Goal: Register for event/course

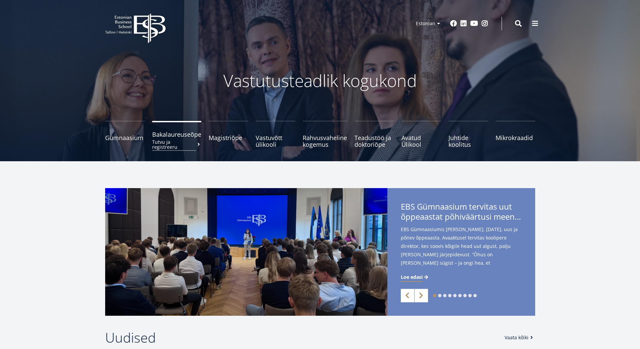
click at [176, 137] on span "Bakalaureuseõpe Tutvu ja registreeru" at bounding box center [176, 134] width 49 height 7
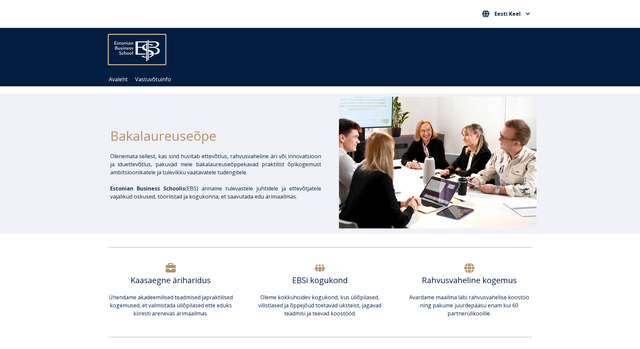
click at [127, 44] on img at bounding box center [137, 49] width 57 height 29
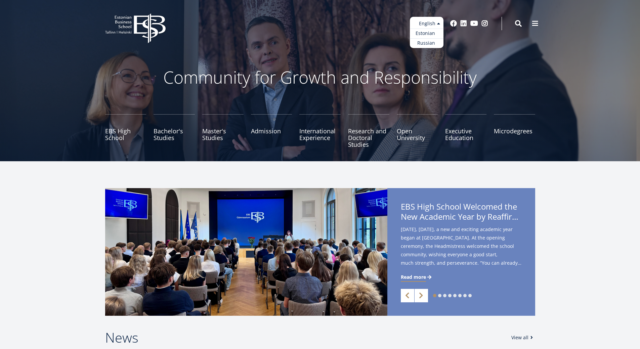
click at [425, 34] on link "Estonian" at bounding box center [427, 34] width 34 height 10
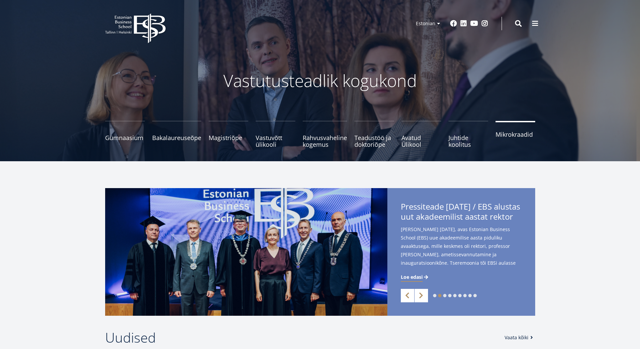
click at [525, 136] on span "Mikrokraadid" at bounding box center [515, 134] width 40 height 7
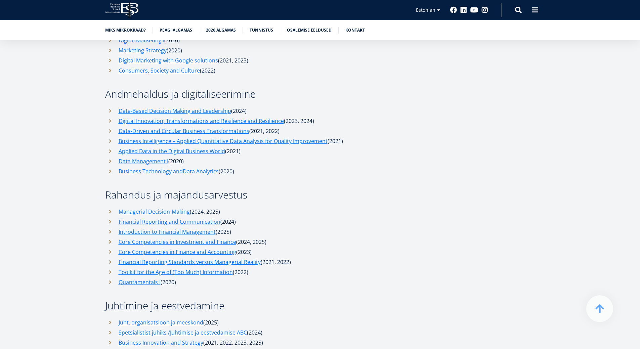
scroll to position [2486, 0]
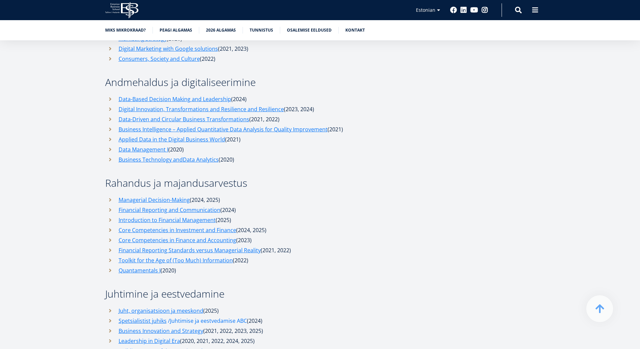
click at [197, 316] on link "/Juhtimise ja eestvedamise ABC" at bounding box center [207, 321] width 79 height 10
